Goal: Task Accomplishment & Management: Manage account settings

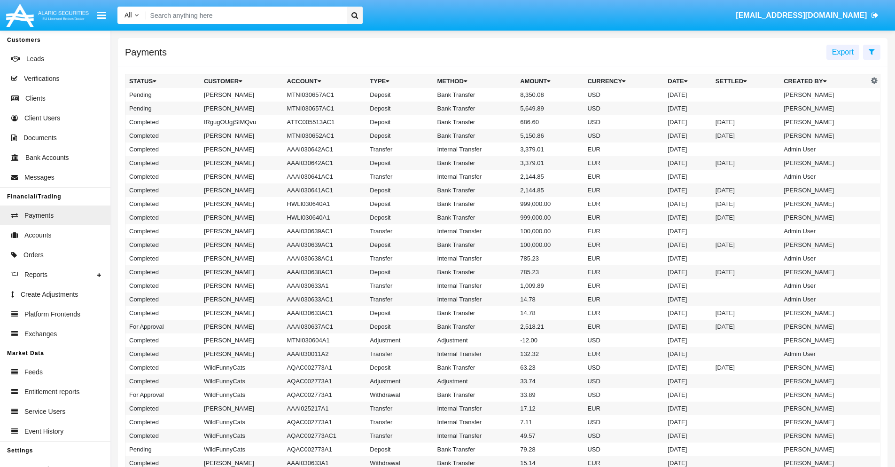
click at [872, 51] on icon at bounding box center [872, 52] width 6 height 8
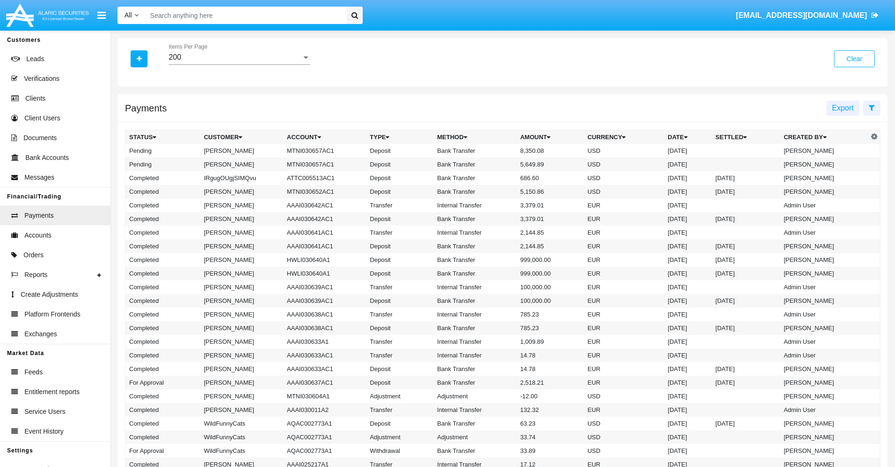
click at [239, 57] on div "200" at bounding box center [235, 57] width 133 height 8
click at [239, 64] on span "10" at bounding box center [239, 64] width 141 height 23
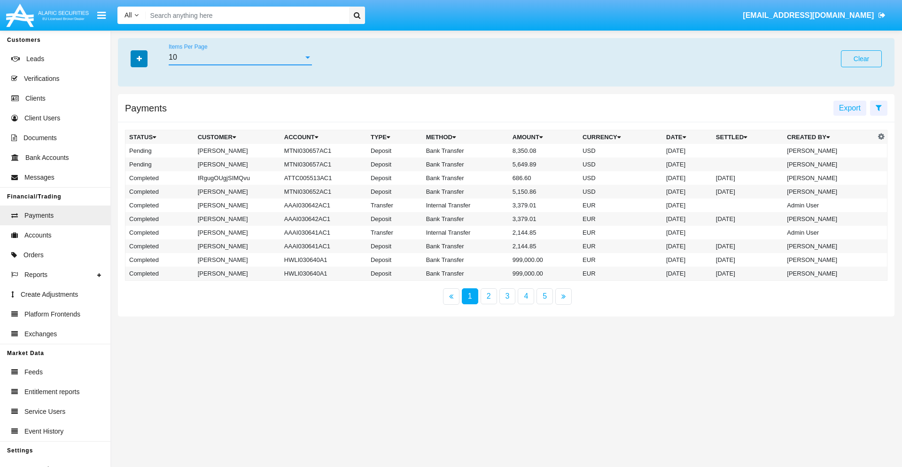
click at [139, 58] on icon "button" at bounding box center [139, 58] width 5 height 7
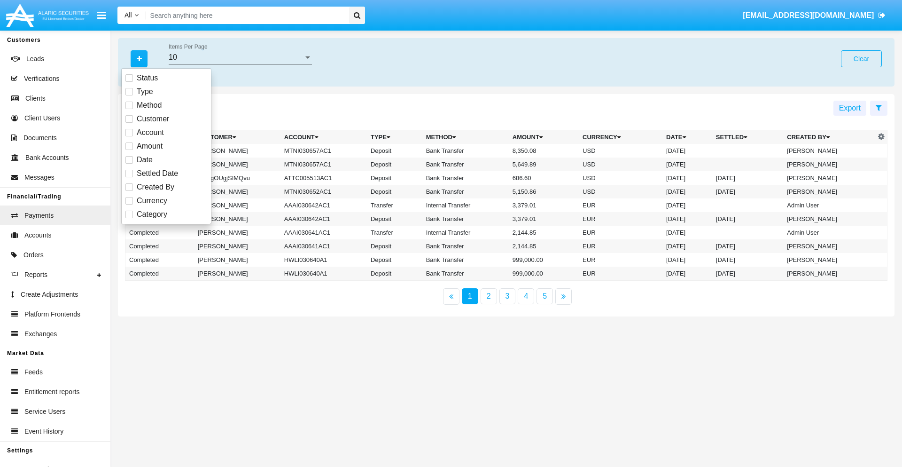
click at [147, 78] on span "Status" at bounding box center [147, 77] width 21 height 11
click at [129, 82] on input "Status" at bounding box center [129, 82] width 0 height 0
checkbox input "true"
click at [139, 58] on icon "button" at bounding box center [139, 58] width 5 height 7
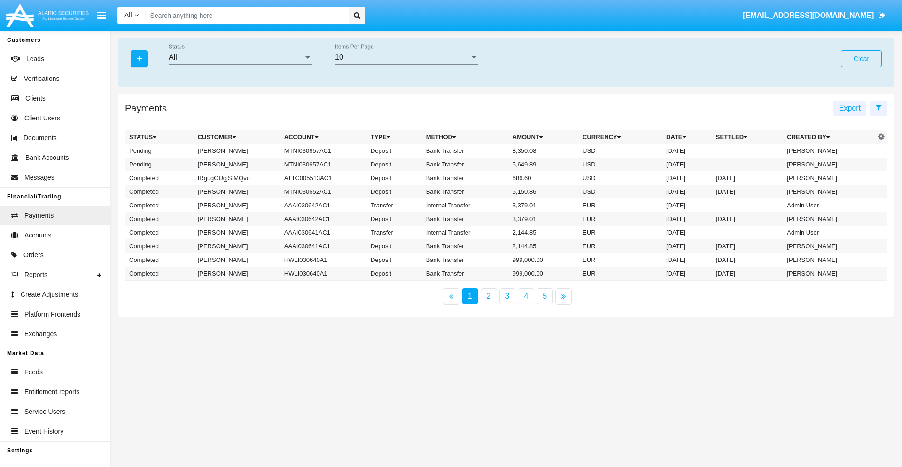
click at [240, 57] on div "All" at bounding box center [236, 57] width 135 height 8
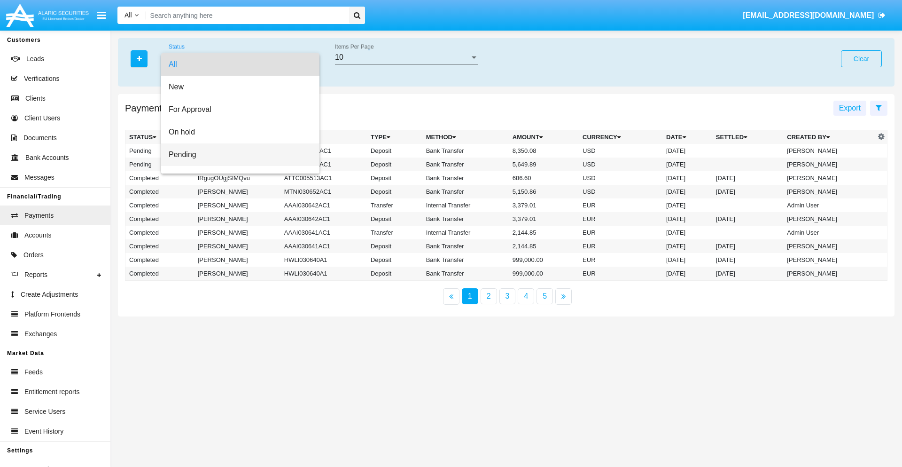
click at [236, 155] on span "Pending" at bounding box center [240, 154] width 143 height 23
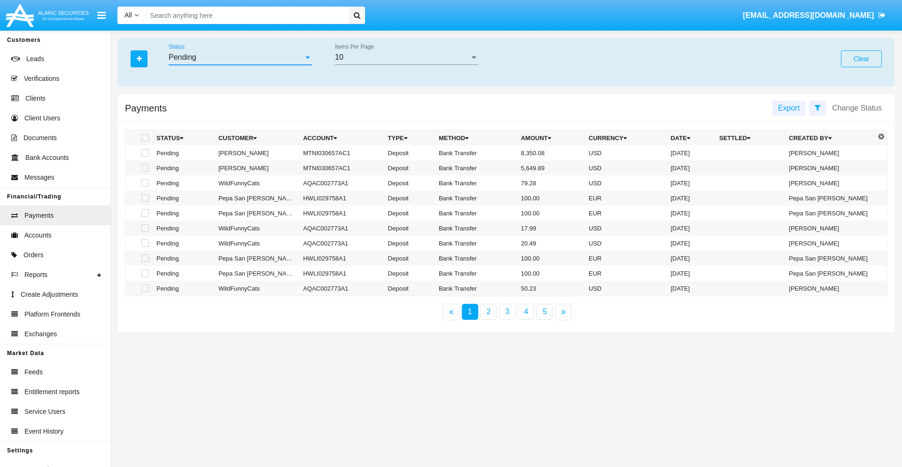
click at [144, 138] on span at bounding box center [145, 138] width 8 height 8
click at [145, 141] on input "checkbox" at bounding box center [145, 141] width 0 height 0
checkbox input "true"
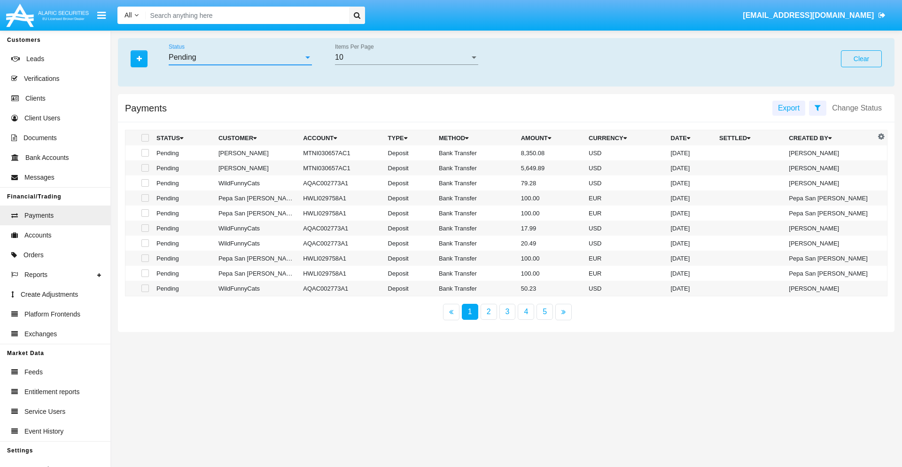
checkbox input "true"
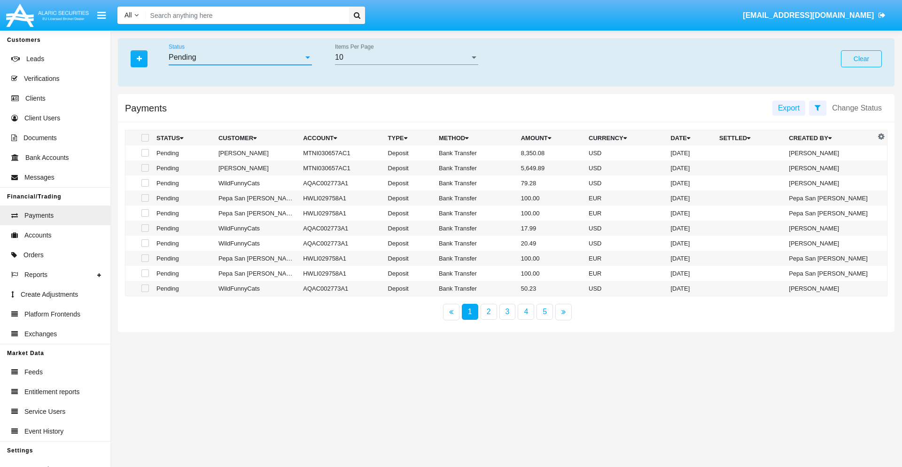
checkbox input "true"
click at [144, 138] on span at bounding box center [145, 138] width 8 height 8
click at [145, 141] on input "checkbox" at bounding box center [145, 141] width 0 height 0
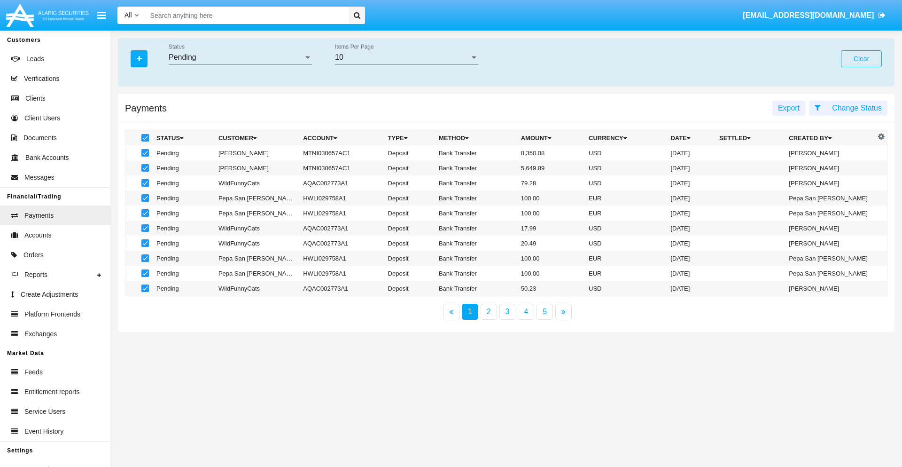
checkbox input "false"
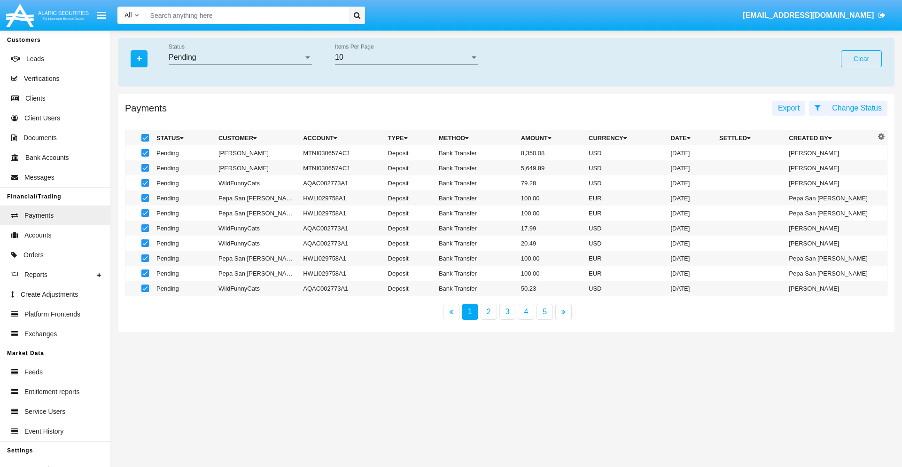
checkbox input "false"
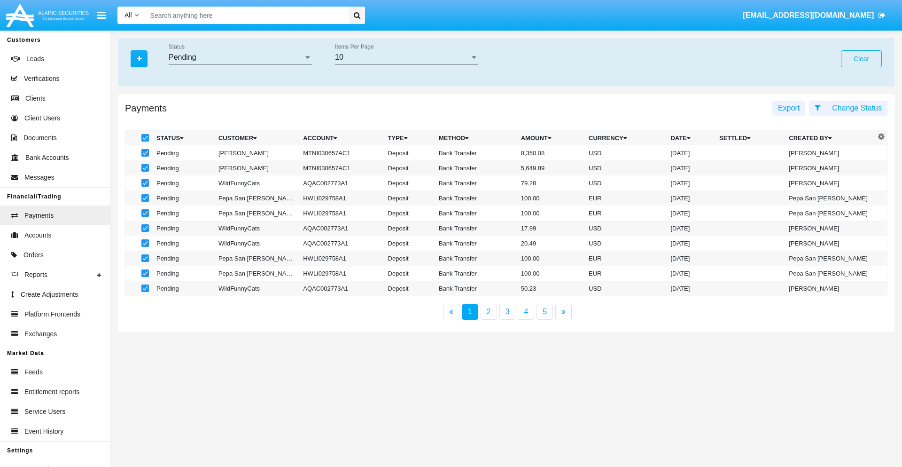
checkbox input "false"
click at [144, 153] on span at bounding box center [145, 153] width 8 height 8
click at [145, 156] on input "checkbox" at bounding box center [145, 156] width 0 height 0
checkbox input "true"
